Goal: Use online tool/utility: Utilize a website feature to perform a specific function

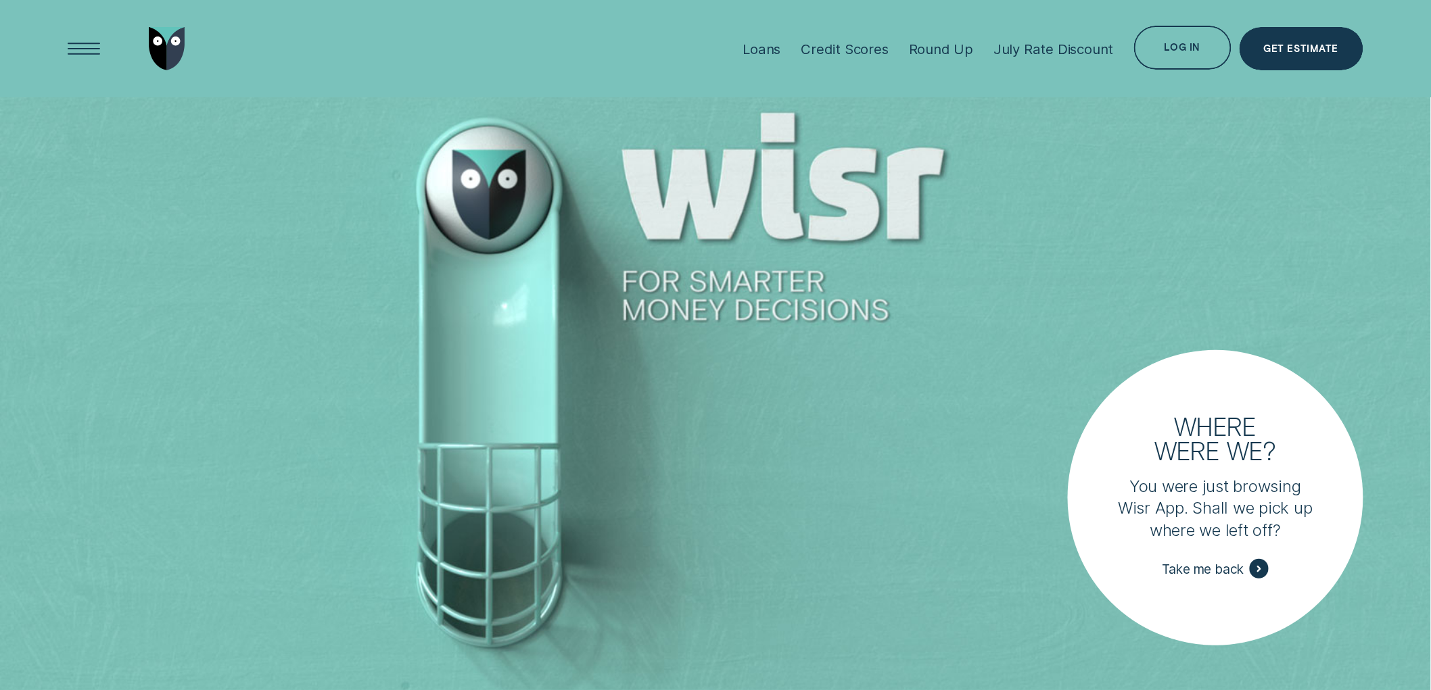
drag, startPoint x: 1110, startPoint y: 21, endPoint x: 1080, endPoint y: 18, distance: 29.9
click at [1046, 48] on div "July Rate Discount" at bounding box center [1053, 48] width 120 height 17
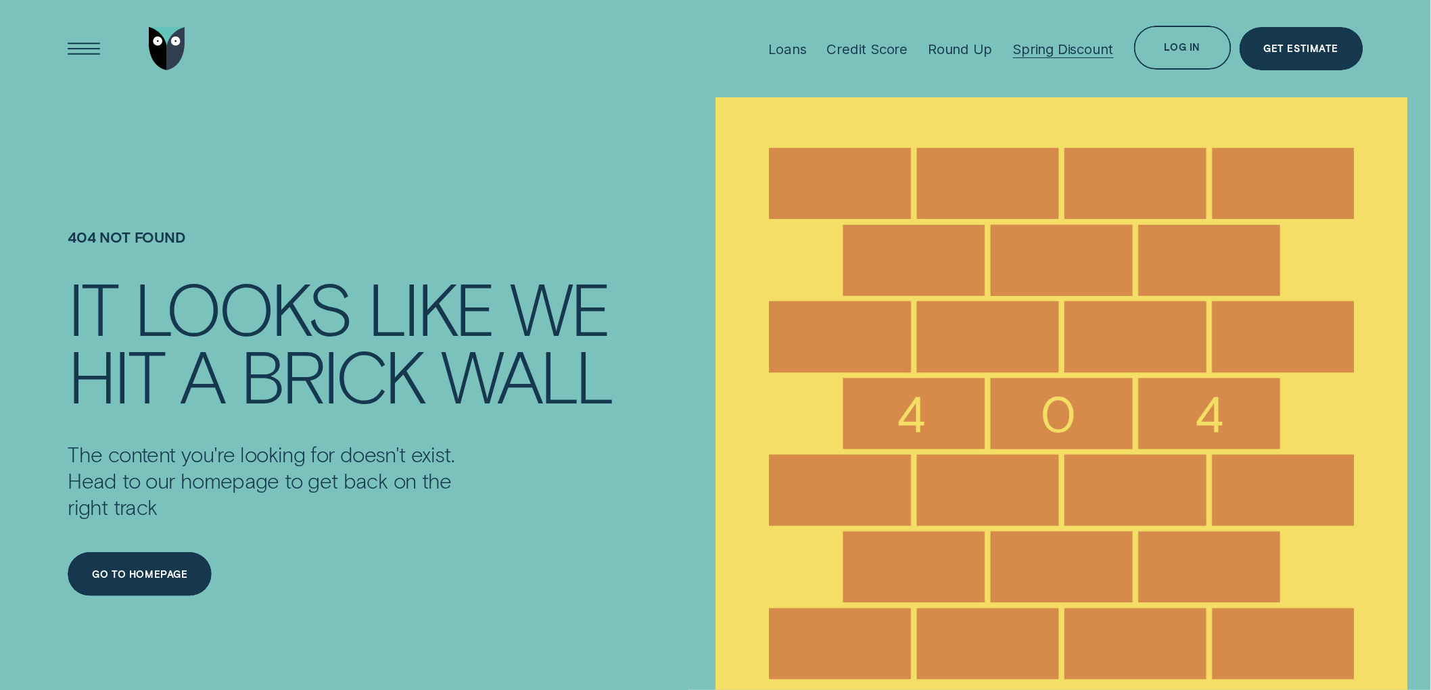
click at [1085, 47] on div "Spring Discount" at bounding box center [1063, 49] width 101 height 17
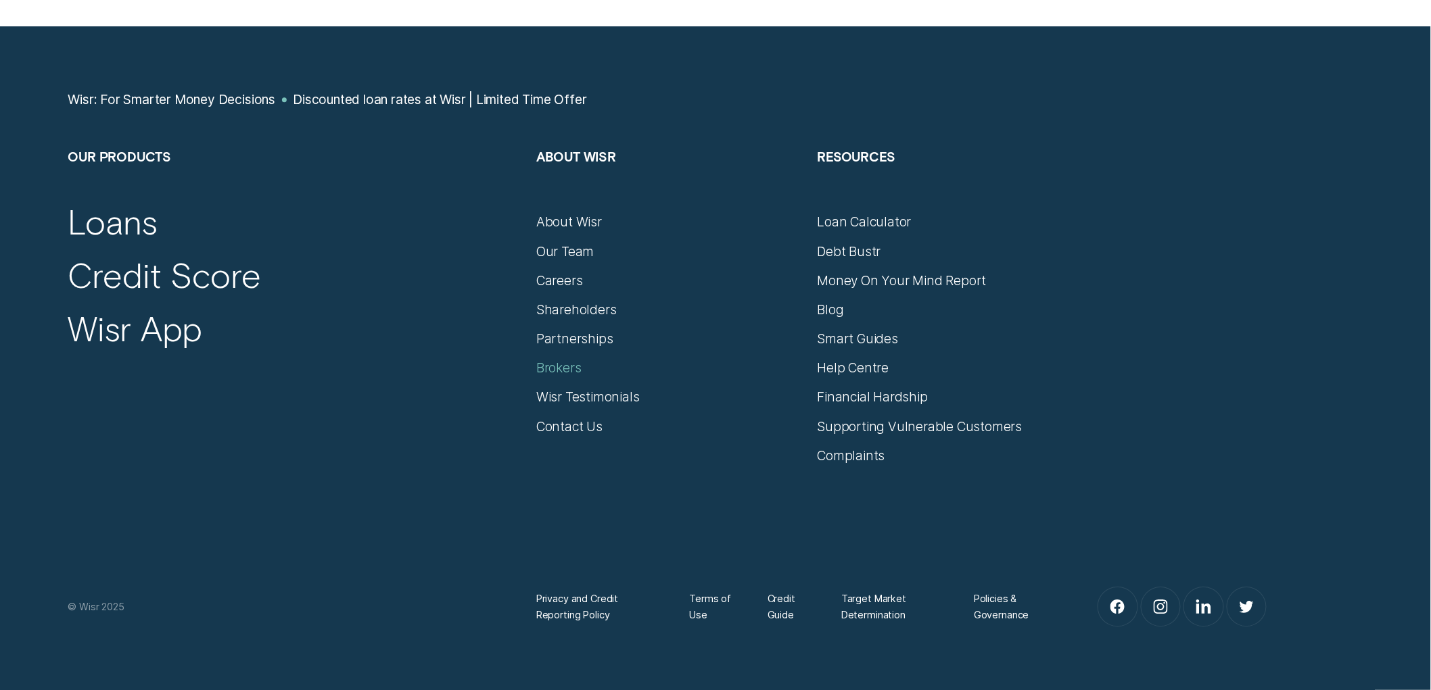
scroll to position [3620, 0]
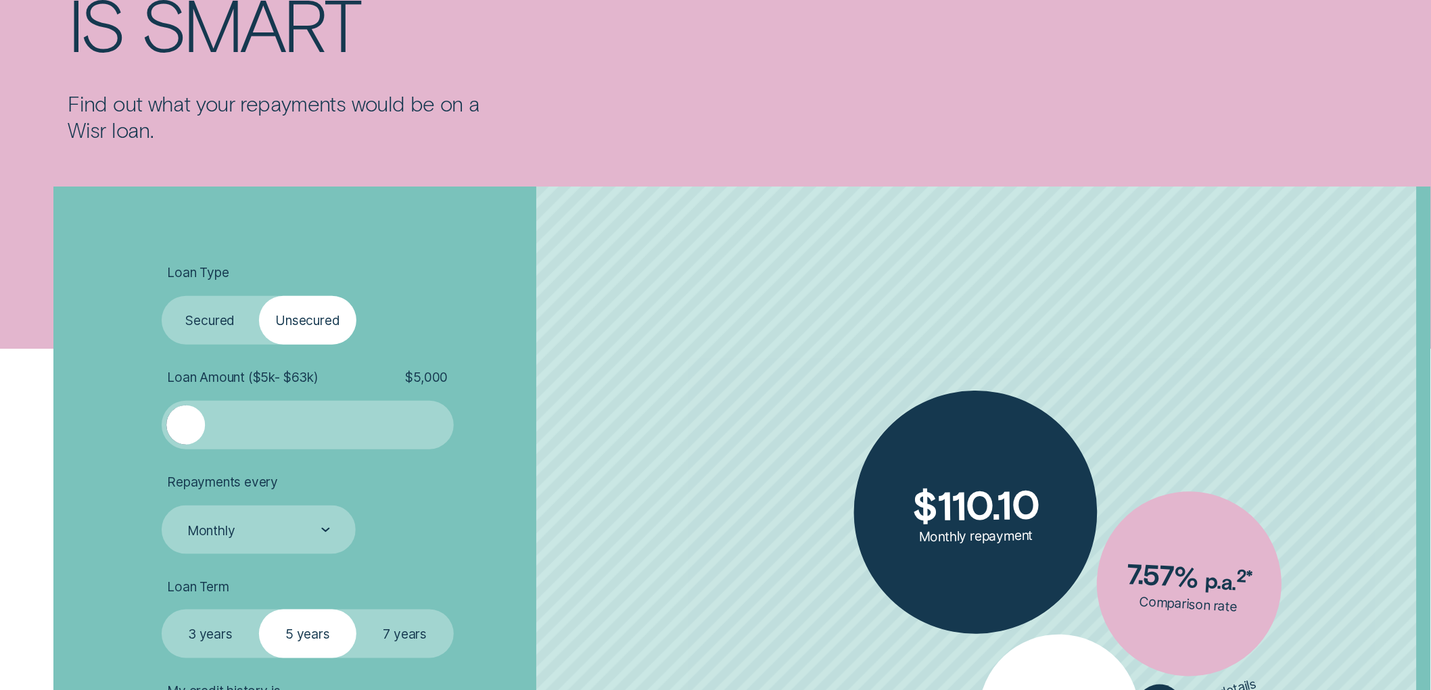
scroll to position [450, 0]
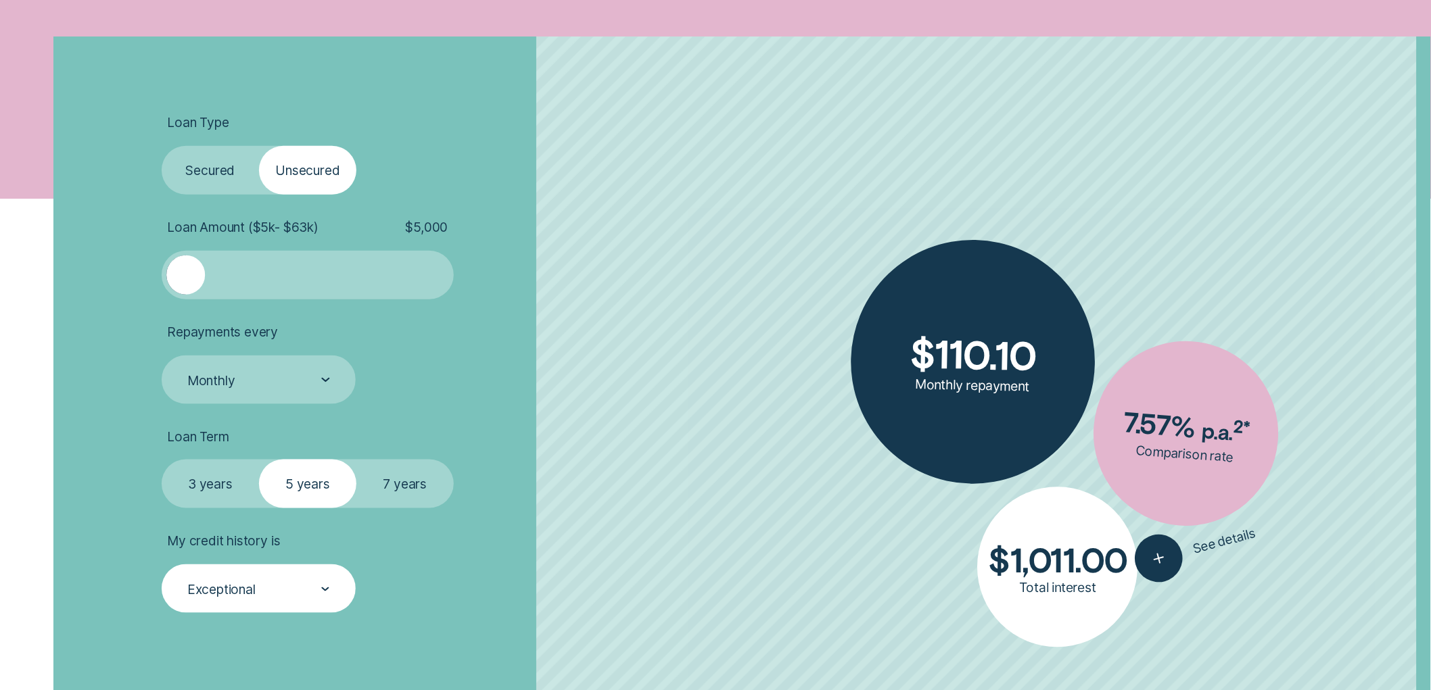
click at [253, 571] on div "Exceptional" at bounding box center [259, 589] width 194 height 49
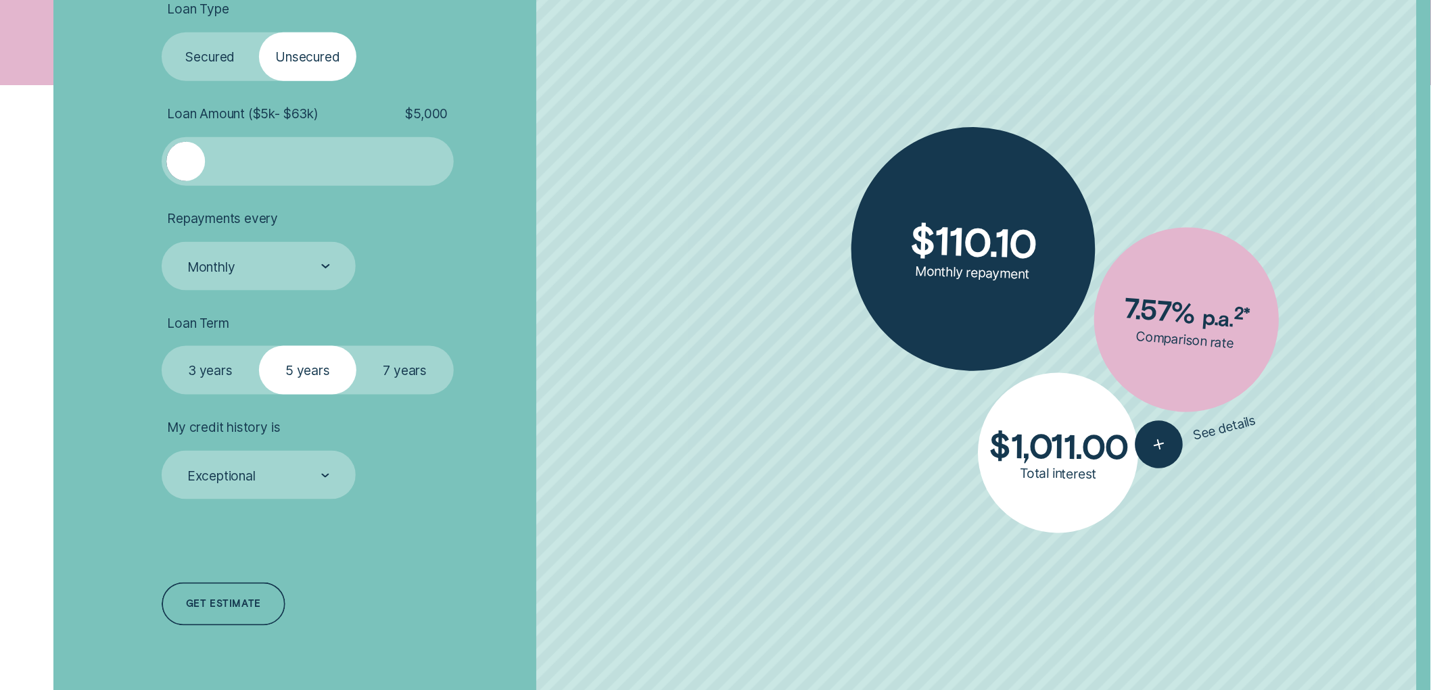
scroll to position [600, 0]
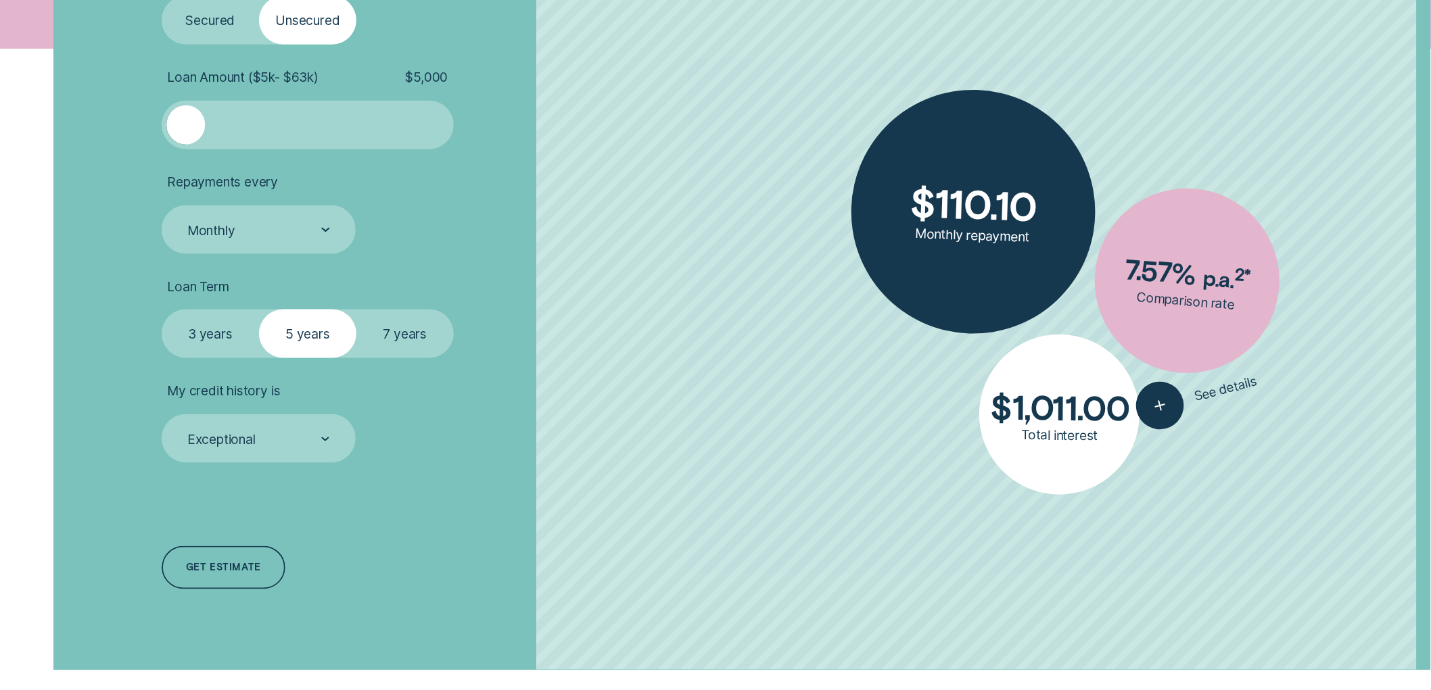
click at [379, 357] on label "7 years" at bounding box center [404, 334] width 97 height 49
click at [356, 310] on input "7 years" at bounding box center [356, 310] width 0 height 0
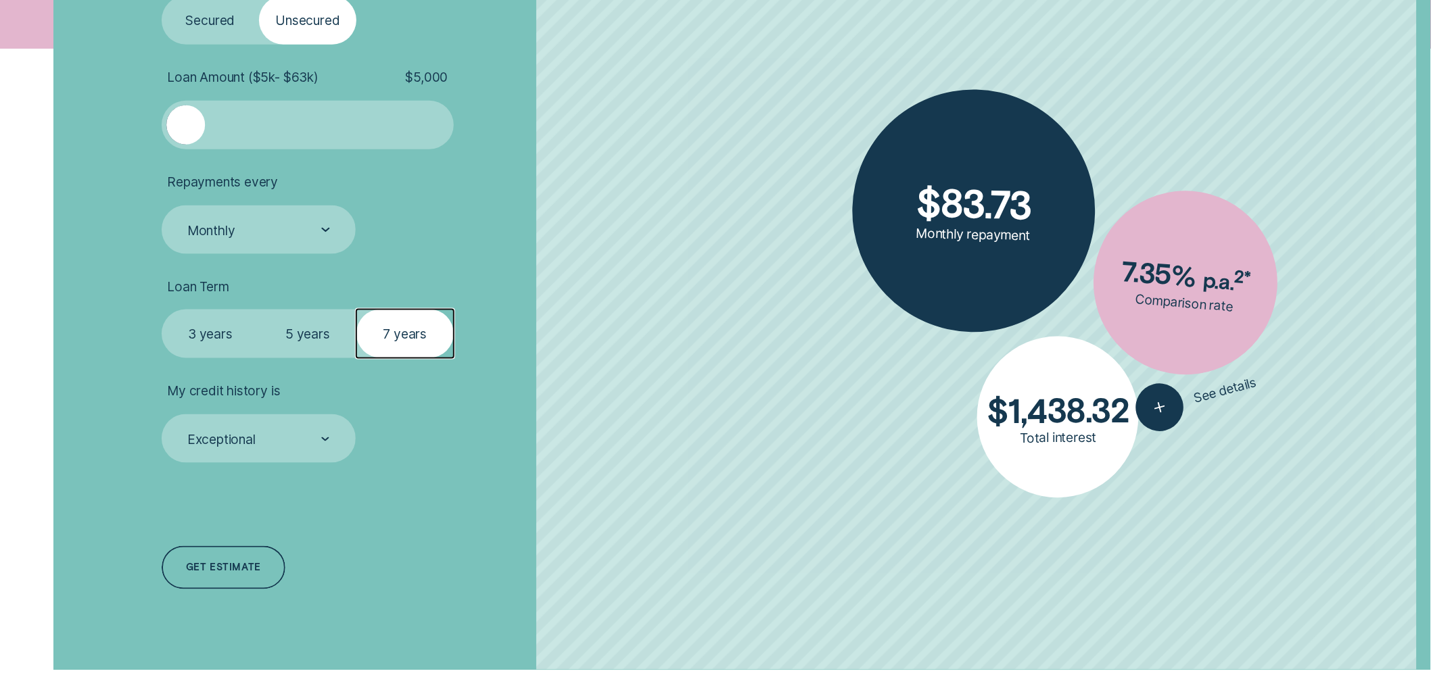
click at [222, 341] on label "3 years" at bounding box center [210, 334] width 97 height 49
click at [162, 310] on input "3 years" at bounding box center [162, 310] width 0 height 0
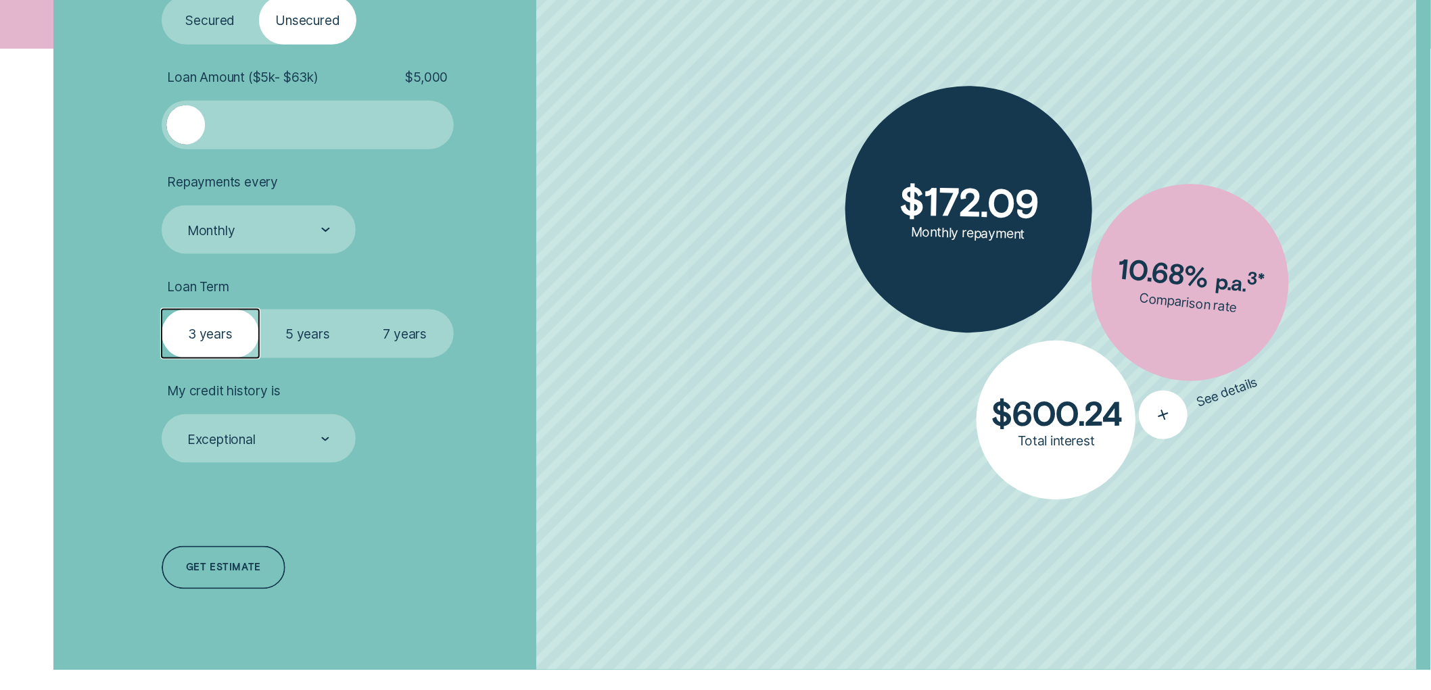
click at [1174, 408] on icon "button" at bounding box center [1163, 415] width 30 height 27
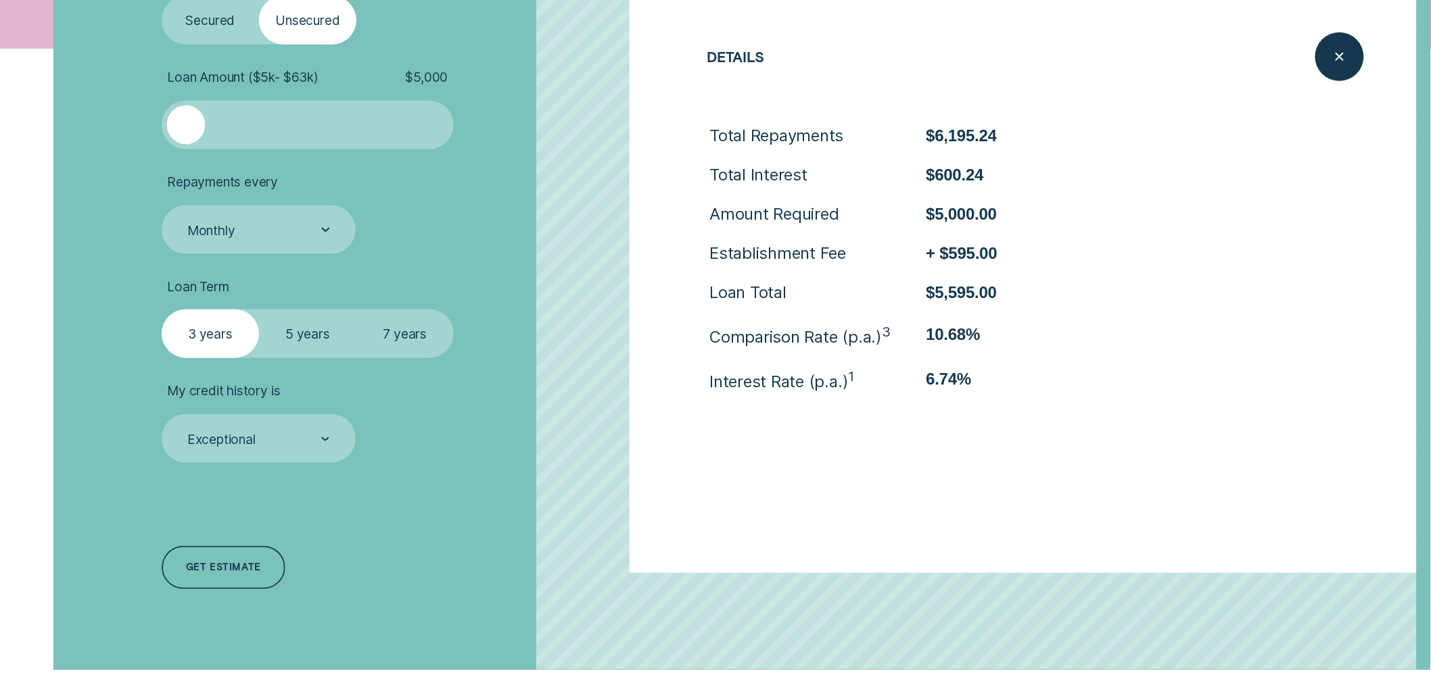
click at [307, 323] on label "5 years" at bounding box center [307, 334] width 97 height 49
click at [259, 310] on input "5 years" at bounding box center [259, 310] width 0 height 0
click at [391, 335] on label "7 years" at bounding box center [404, 334] width 97 height 49
click at [356, 310] on input "7 years" at bounding box center [356, 310] width 0 height 0
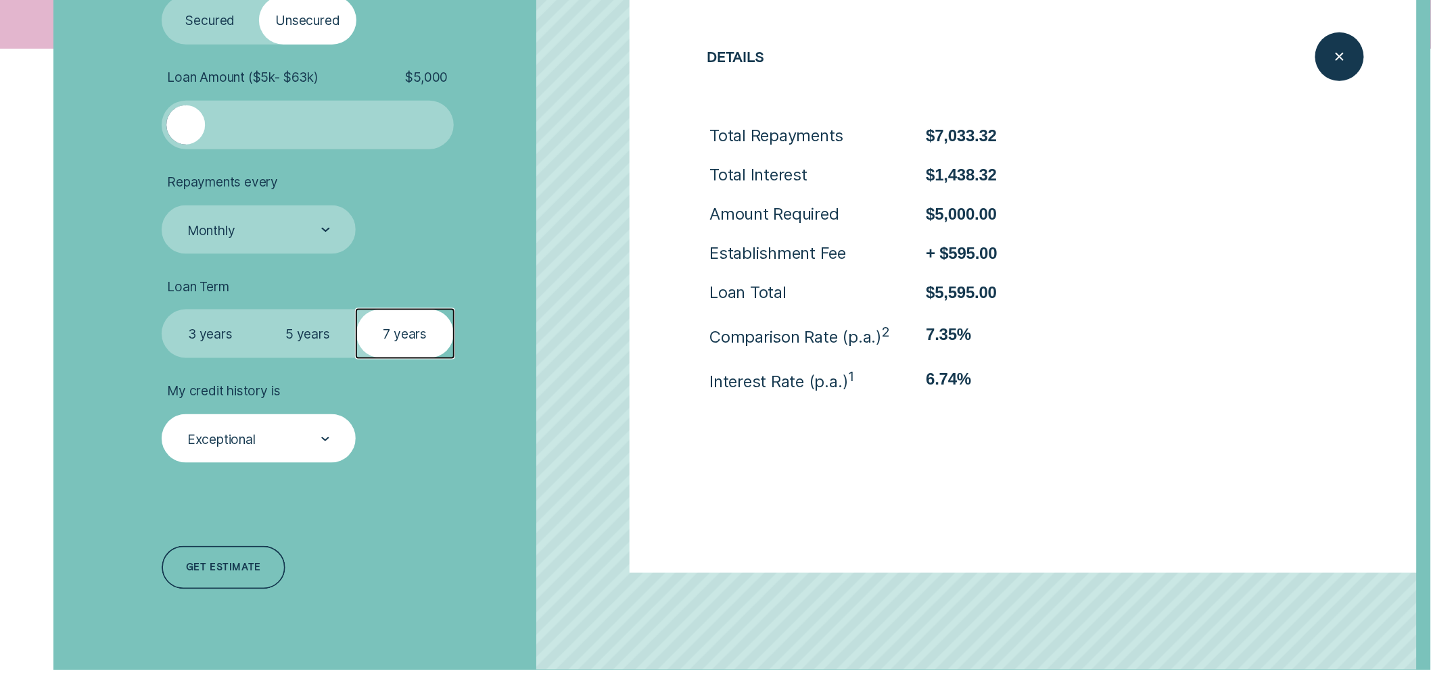
click at [235, 431] on div "Exceptional" at bounding box center [258, 440] width 144 height 18
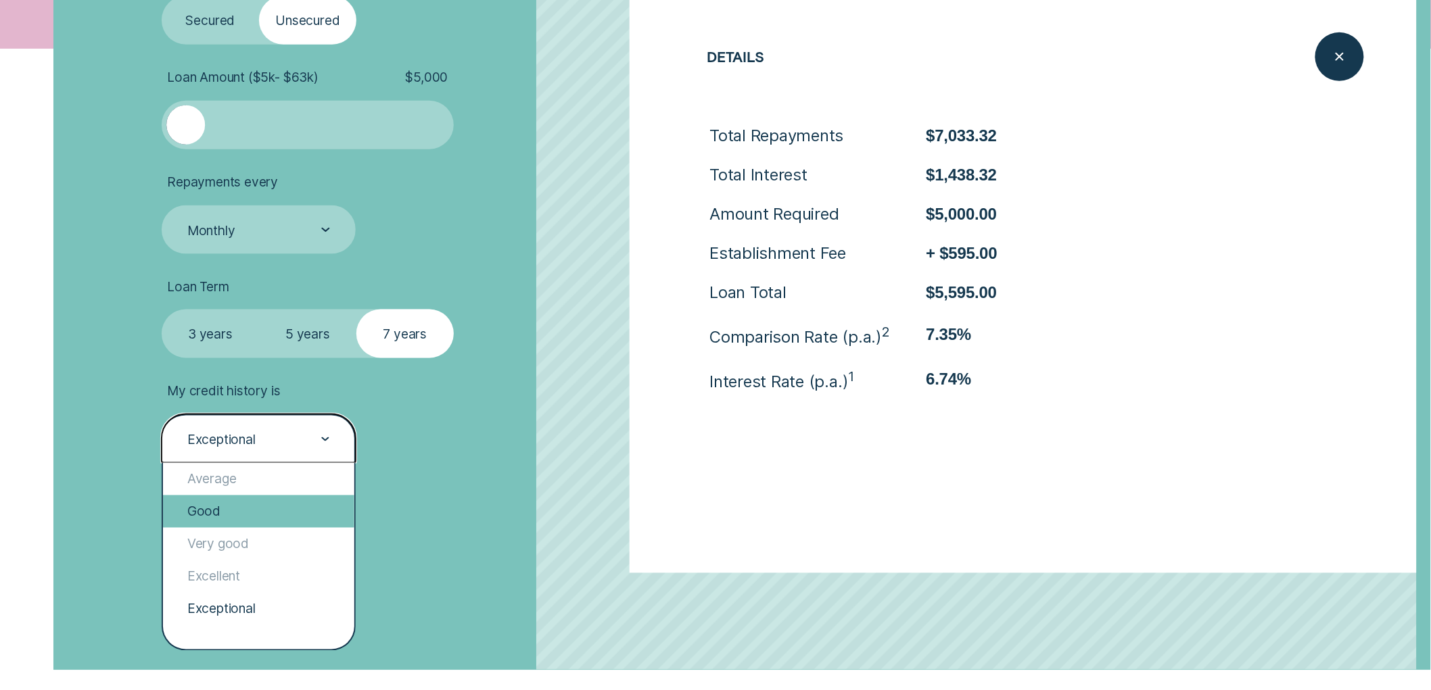
click at [235, 504] on div "Good" at bounding box center [258, 512] width 191 height 32
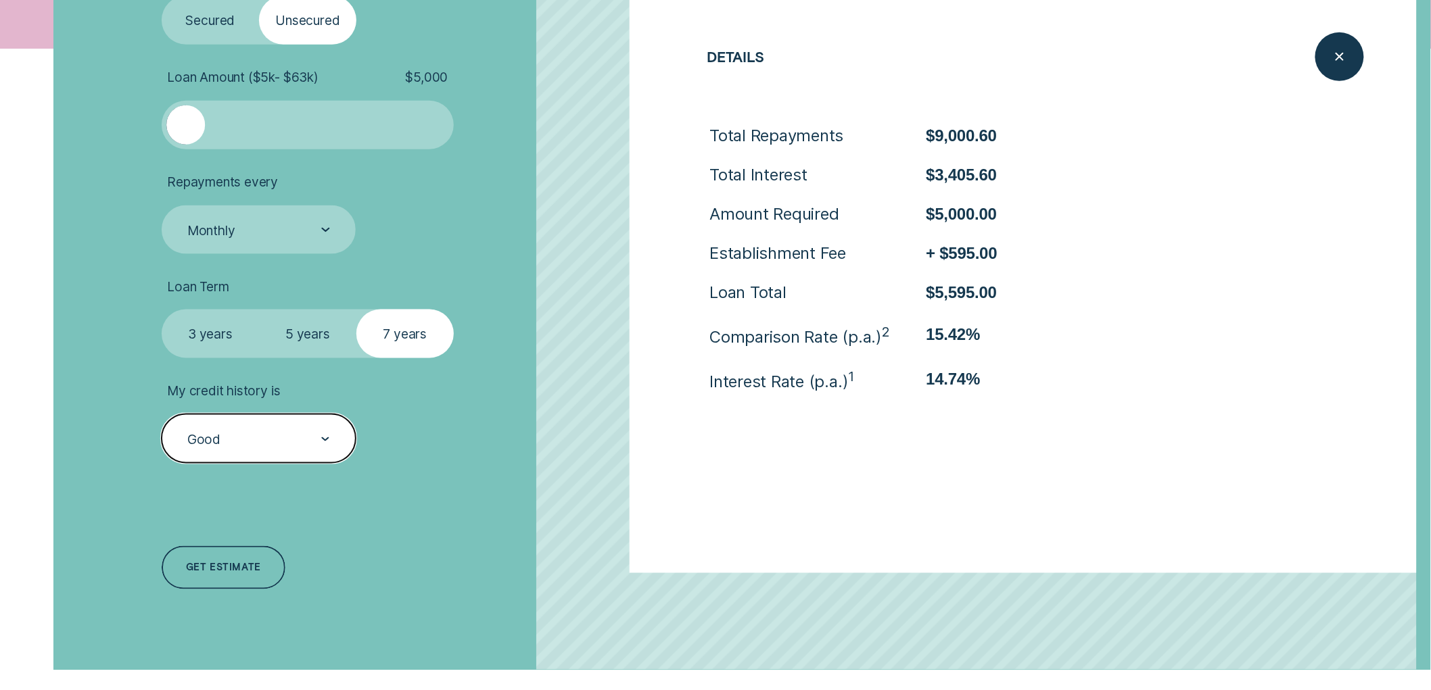
click at [254, 433] on div "Good" at bounding box center [258, 440] width 144 height 18
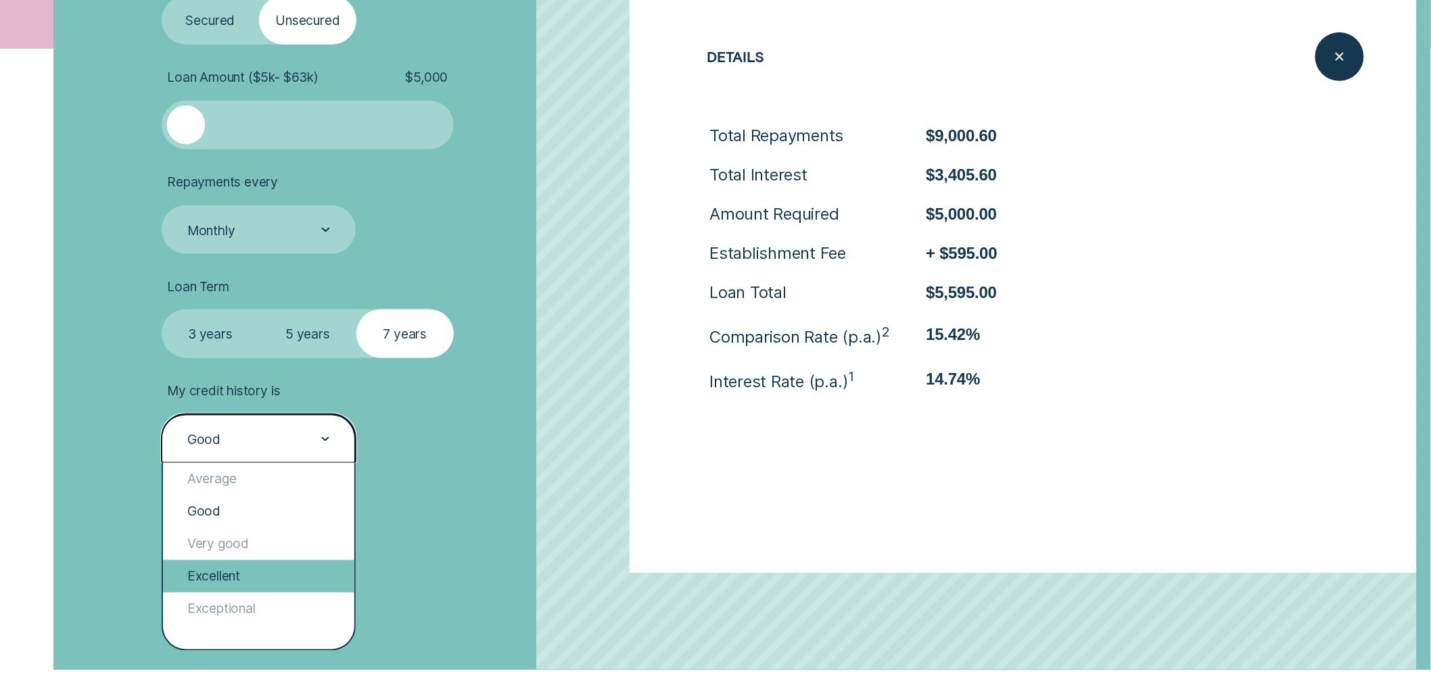
click at [257, 582] on div "Excellent" at bounding box center [258, 577] width 191 height 32
click at [318, 435] on div "Excellent" at bounding box center [258, 440] width 144 height 18
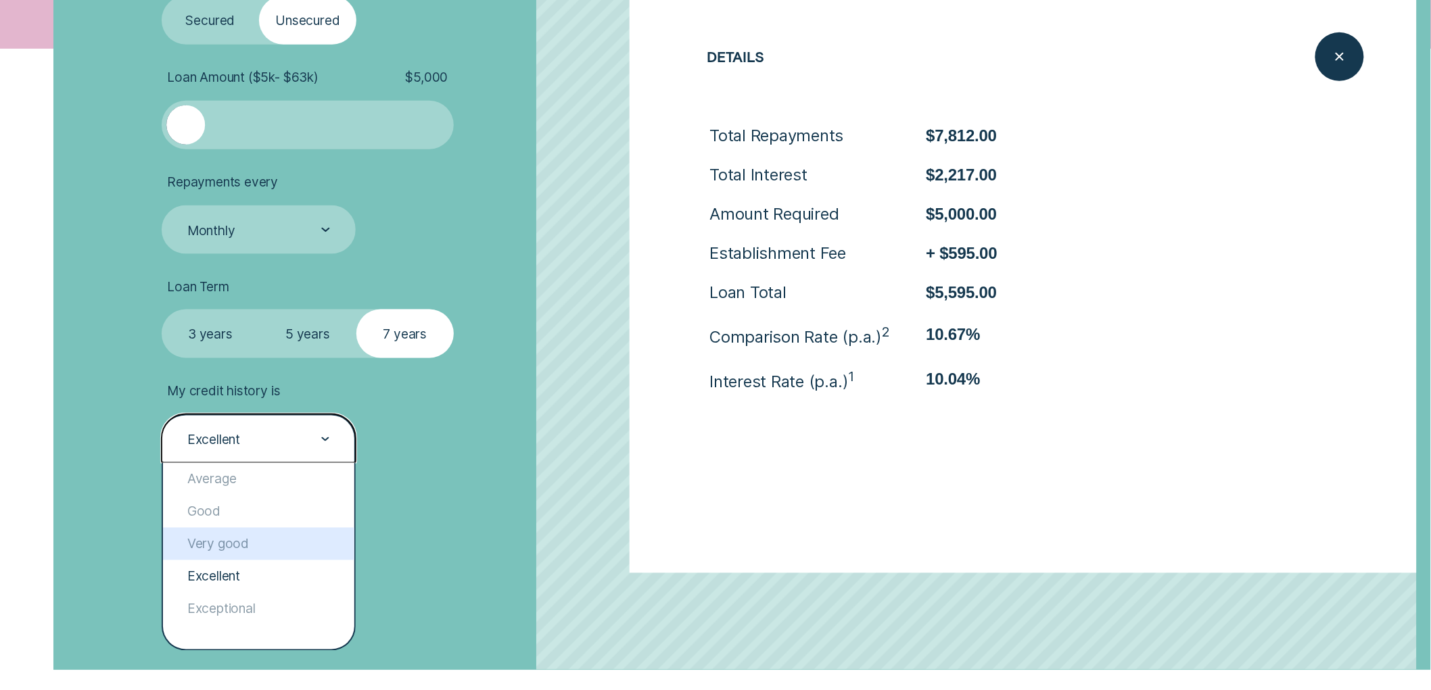
click at [273, 548] on div "Very good" at bounding box center [258, 544] width 191 height 32
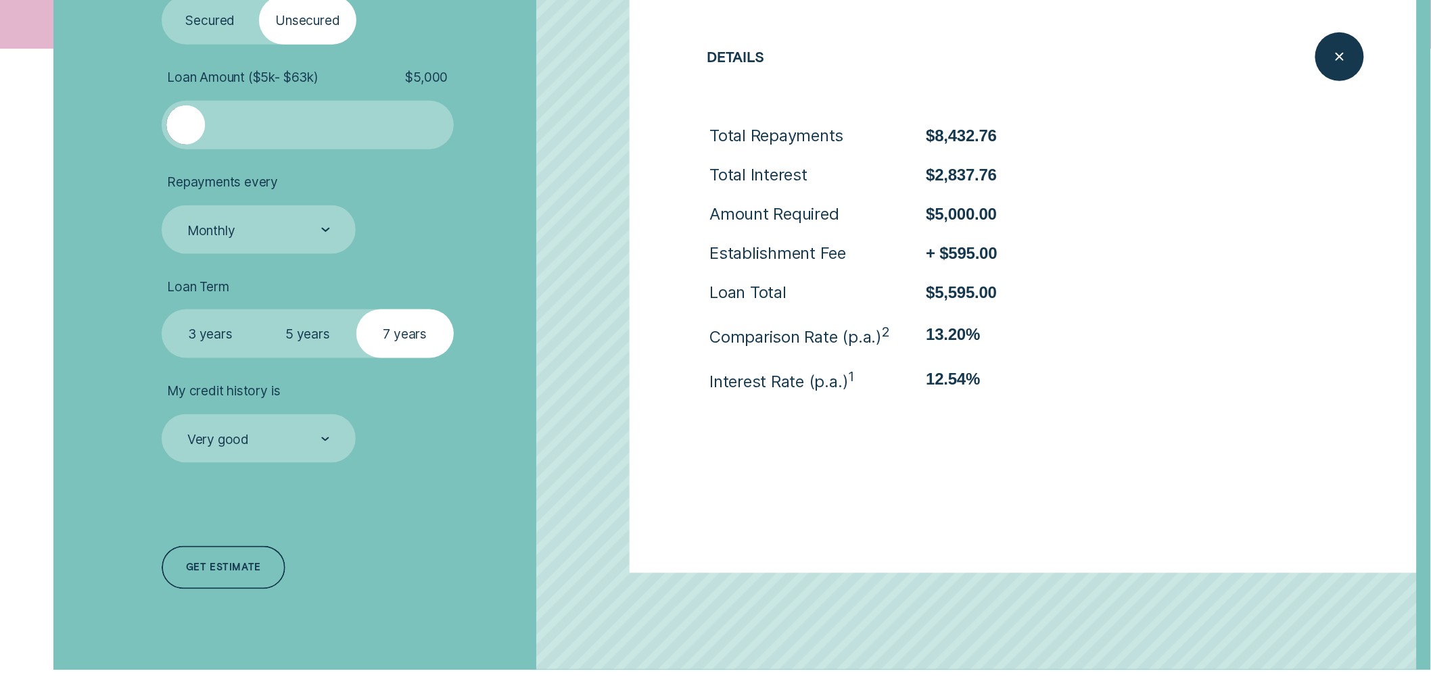
click at [222, 333] on label "3 years" at bounding box center [210, 334] width 97 height 49
click at [162, 310] on input "3 years" at bounding box center [162, 310] width 0 height 0
click at [242, 465] on div "Loan Type Select Loan Type Secured Unsecured Loan Amount ( $5k - $63k ) $ 5,000…" at bounding box center [387, 278] width 469 height 784
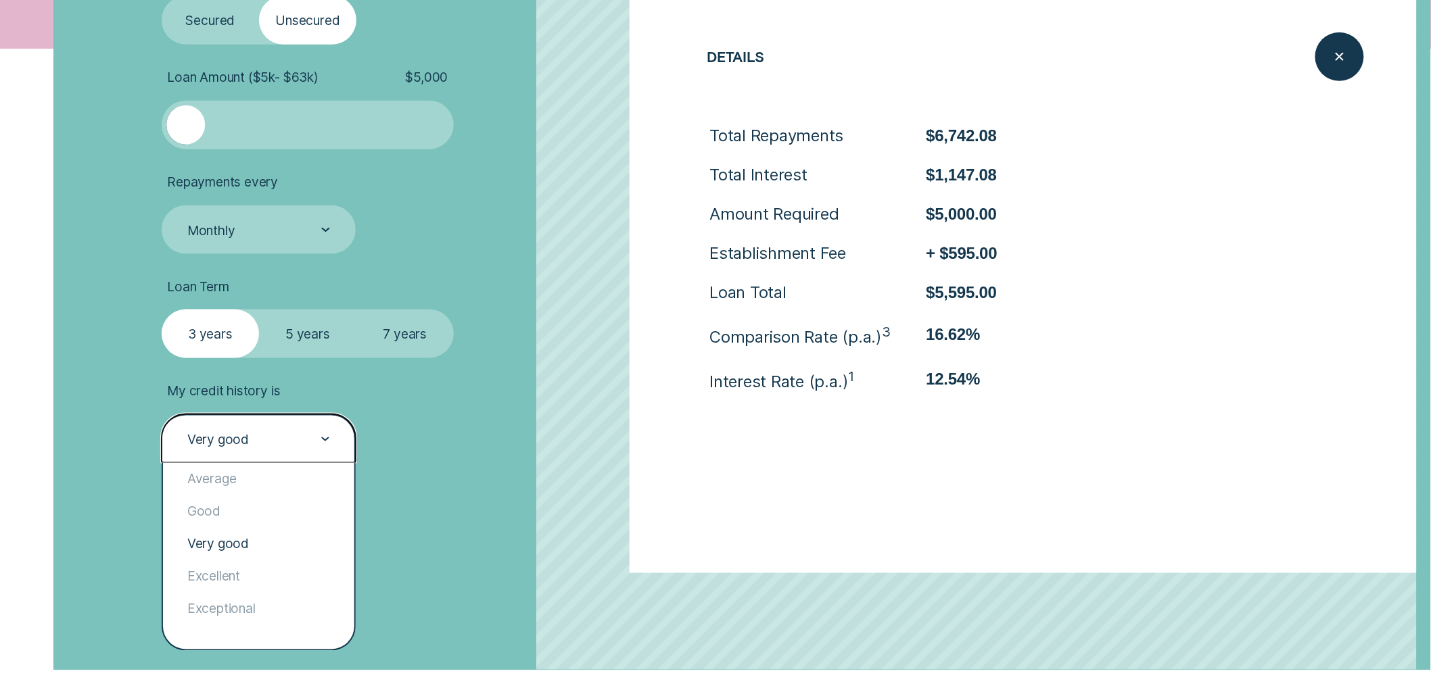
click at [260, 454] on div "Very good" at bounding box center [259, 439] width 194 height 49
click at [260, 573] on div "Excellent" at bounding box center [258, 577] width 191 height 32
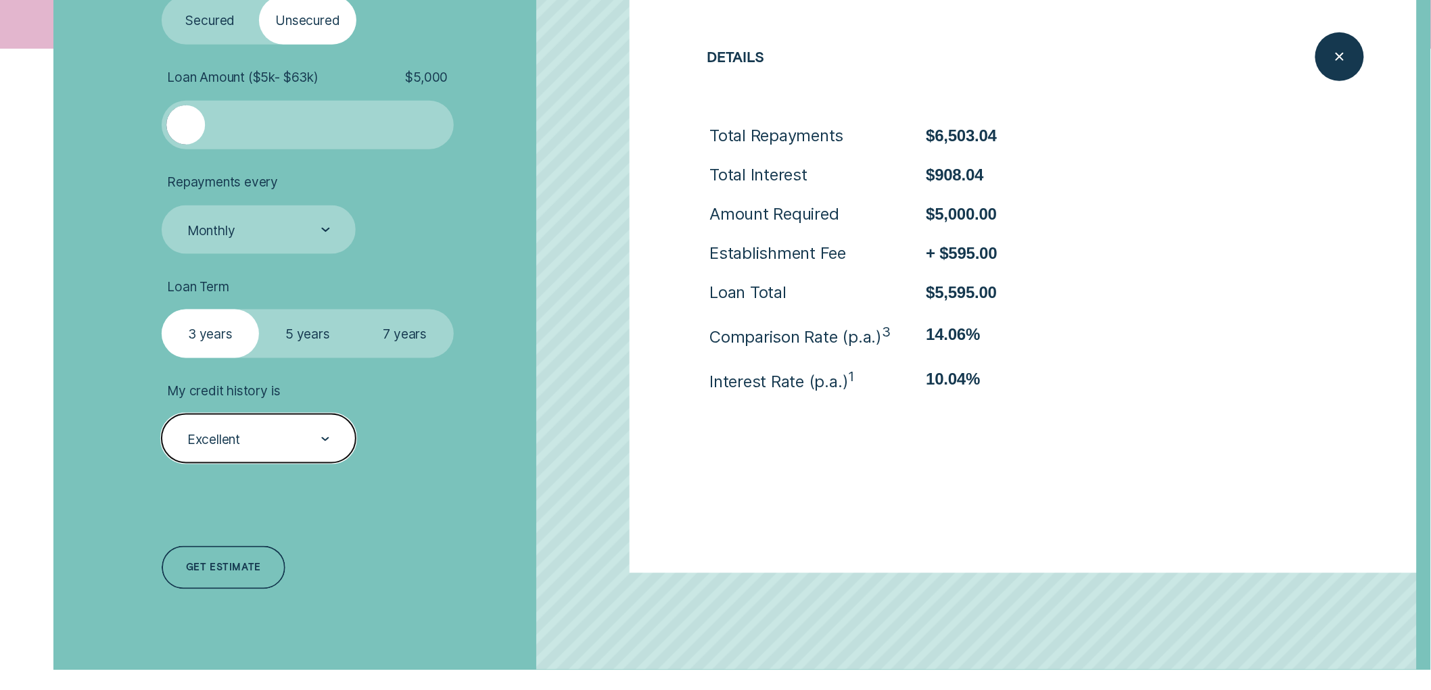
click at [302, 442] on div "Excellent" at bounding box center [258, 440] width 144 height 18
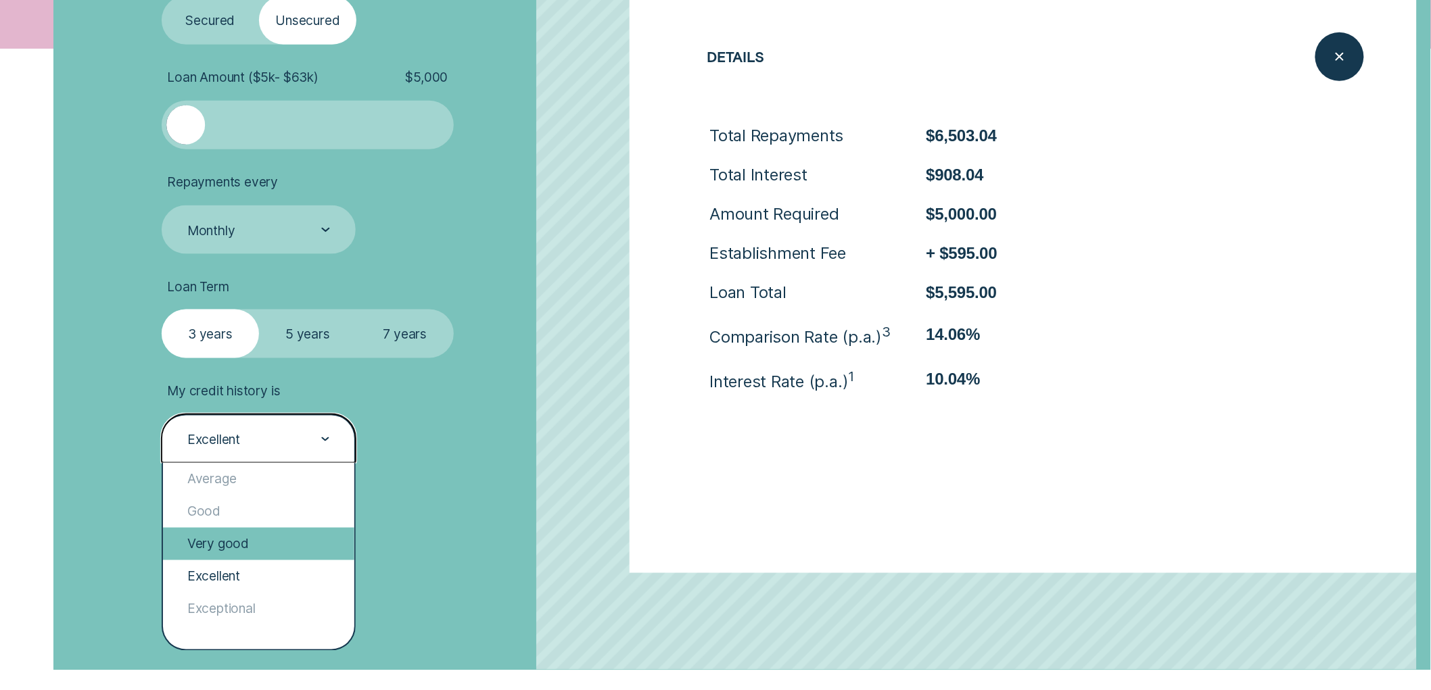
click at [258, 556] on div "Very good" at bounding box center [258, 544] width 191 height 32
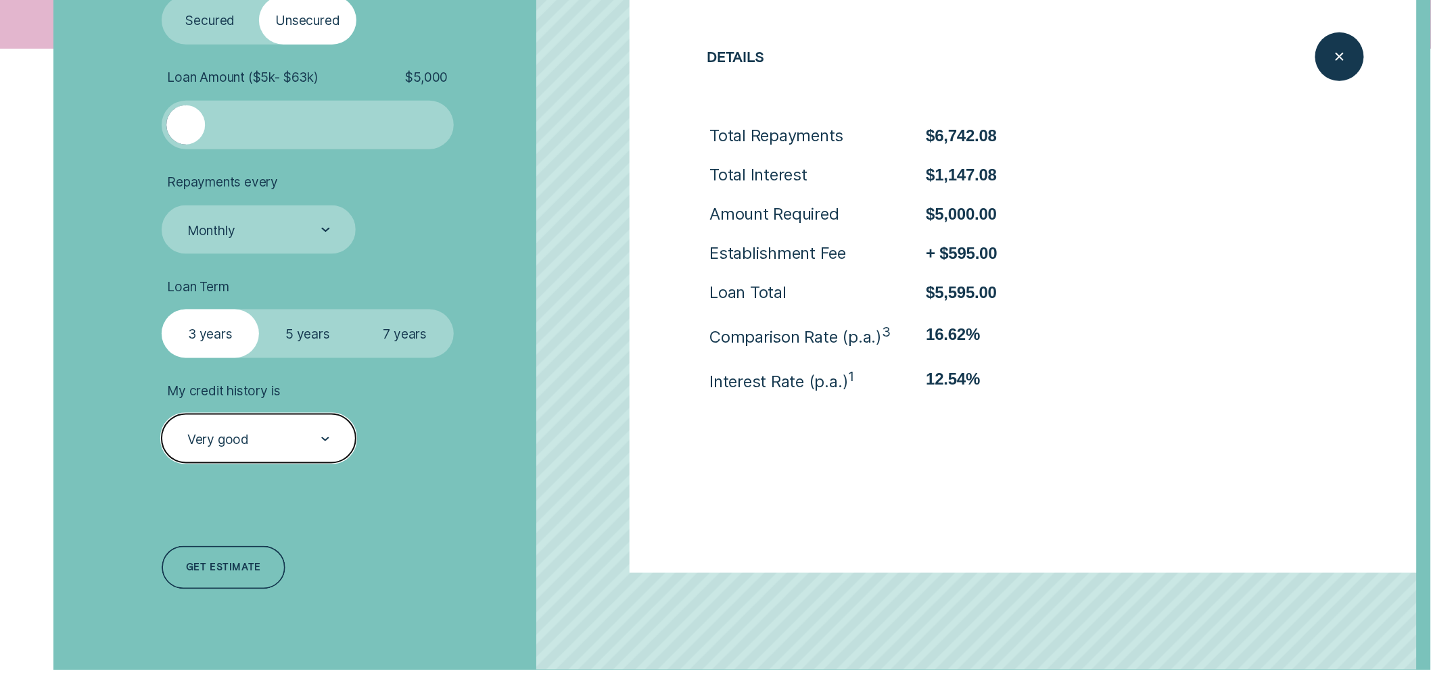
click at [284, 451] on div "Very good" at bounding box center [259, 439] width 194 height 49
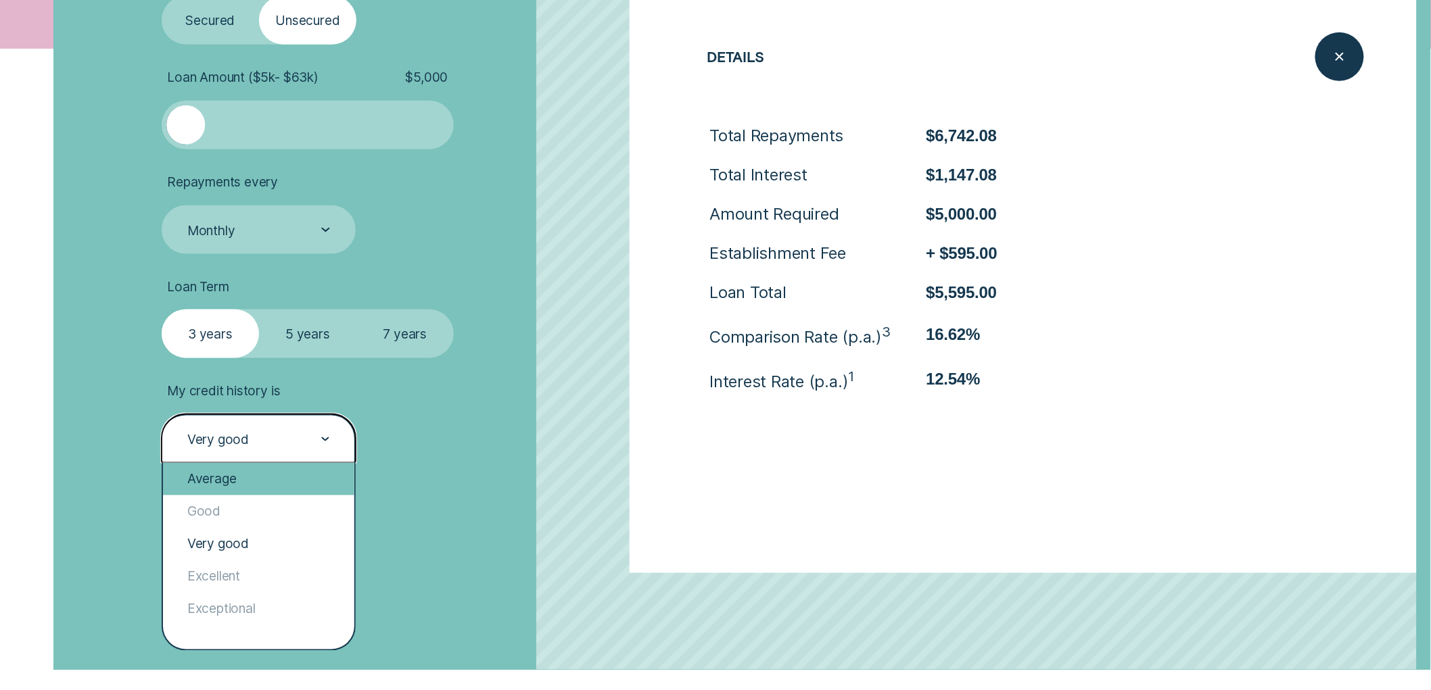
click at [281, 480] on div "Average" at bounding box center [258, 479] width 191 height 32
